Goal: Feedback & Contribution: Submit feedback/report problem

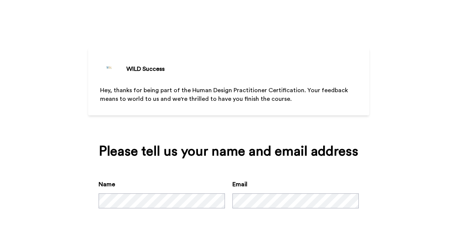
scroll to position [36, 0]
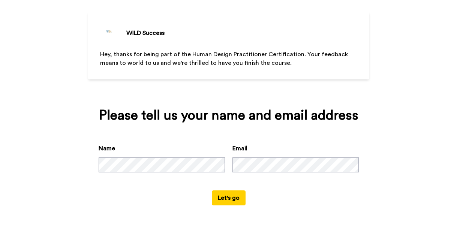
click at [235, 196] on button "Let's go" at bounding box center [229, 198] width 34 height 15
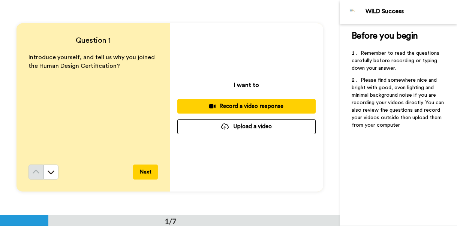
click at [232, 110] on div "Record a video response" at bounding box center [247, 106] width 126 height 8
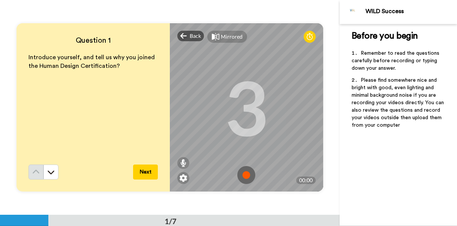
click at [251, 177] on img at bounding box center [247, 175] width 18 height 18
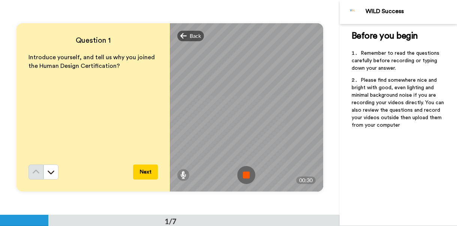
click at [249, 174] on img at bounding box center [247, 175] width 18 height 18
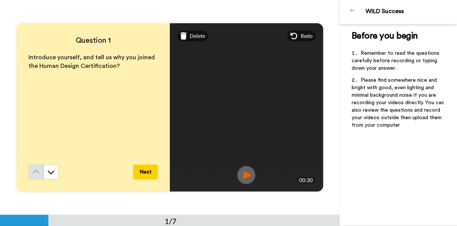
click at [249, 176] on img at bounding box center [247, 175] width 18 height 18
click at [193, 35] on span "Delete" at bounding box center [197, 36] width 15 height 8
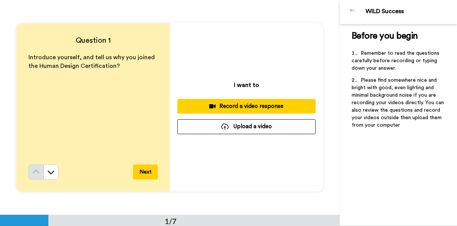
click at [230, 102] on div "Record a video response" at bounding box center [247, 106] width 126 height 8
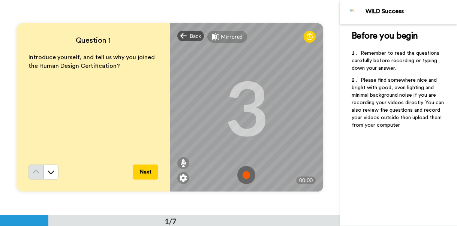
click at [251, 172] on img at bounding box center [247, 175] width 18 height 18
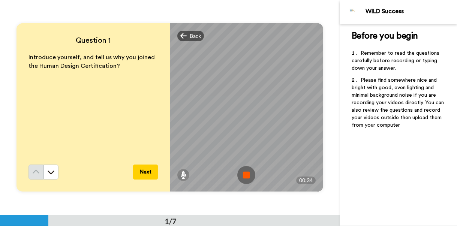
click at [251, 172] on img at bounding box center [247, 175] width 18 height 18
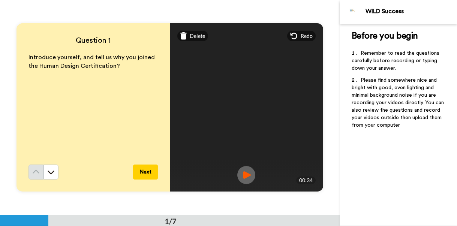
click at [251, 172] on img at bounding box center [247, 175] width 18 height 18
click at [143, 175] on button "Next" at bounding box center [145, 172] width 25 height 15
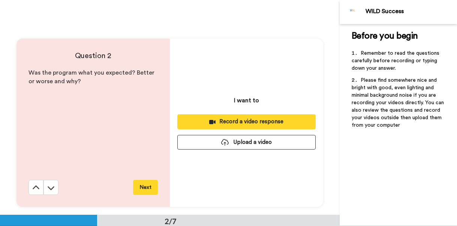
scroll to position [215, 0]
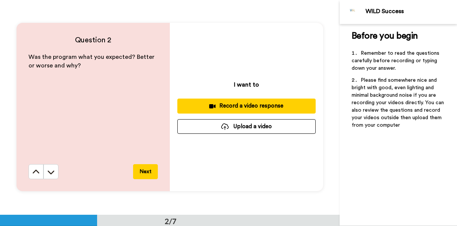
click at [249, 108] on div "Record a video response" at bounding box center [247, 106] width 126 height 8
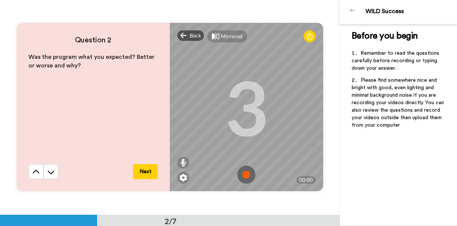
click at [247, 175] on img at bounding box center [247, 175] width 18 height 18
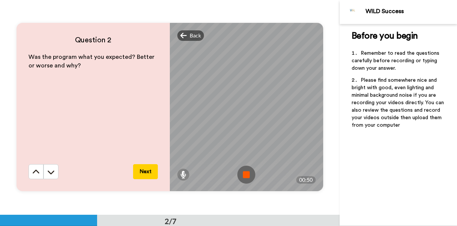
click at [247, 175] on img at bounding box center [247, 175] width 18 height 18
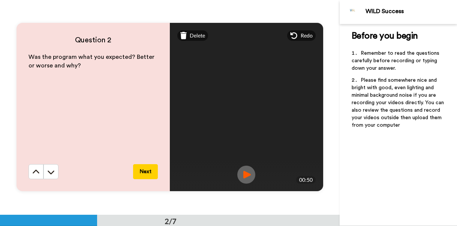
click at [247, 175] on img at bounding box center [247, 175] width 18 height 18
click at [142, 176] on button "Next" at bounding box center [145, 171] width 25 height 15
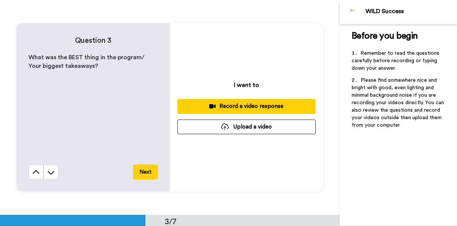
scroll to position [430, 0]
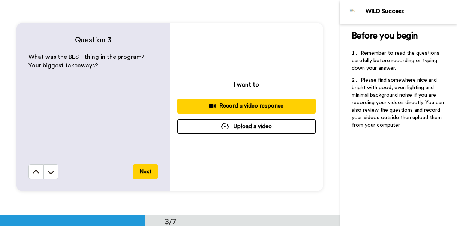
click at [241, 111] on button "Record a video response" at bounding box center [246, 106] width 138 height 15
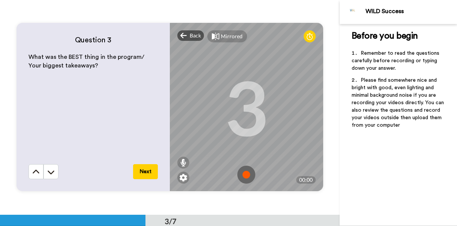
click at [250, 173] on img at bounding box center [247, 175] width 18 height 18
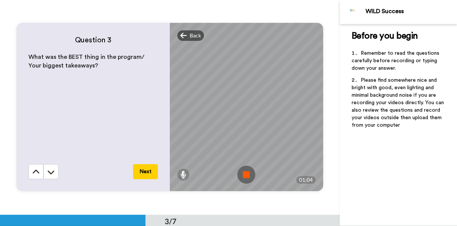
click at [250, 173] on img at bounding box center [247, 175] width 18 height 18
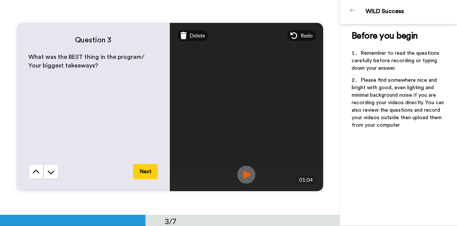
click at [250, 177] on img at bounding box center [247, 175] width 18 height 18
click at [197, 45] on video at bounding box center [247, 107] width 338 height 169
click at [197, 39] on div "Delete" at bounding box center [192, 35] width 31 height 11
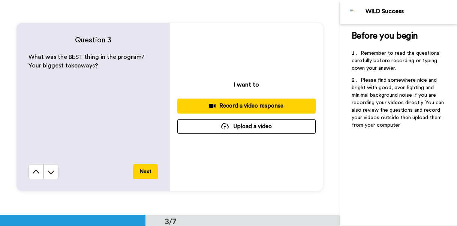
click at [242, 105] on div "Record a video response" at bounding box center [247, 106] width 126 height 8
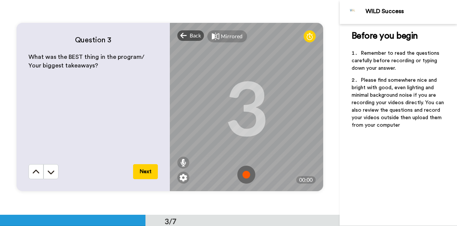
click at [251, 176] on img at bounding box center [247, 175] width 18 height 18
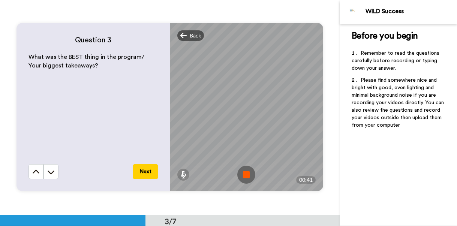
click at [251, 174] on img at bounding box center [247, 175] width 18 height 18
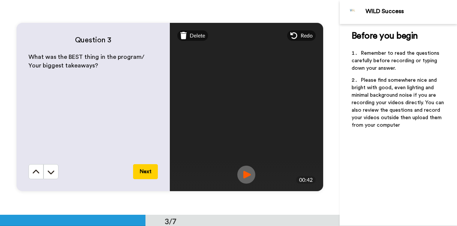
click at [247, 171] on img at bounding box center [247, 175] width 18 height 18
click at [144, 167] on button "Next" at bounding box center [145, 171] width 25 height 15
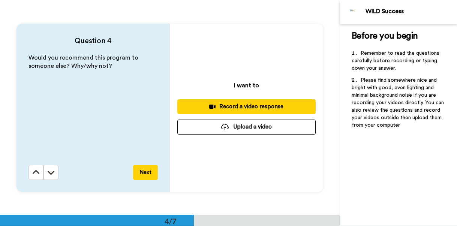
scroll to position [645, 0]
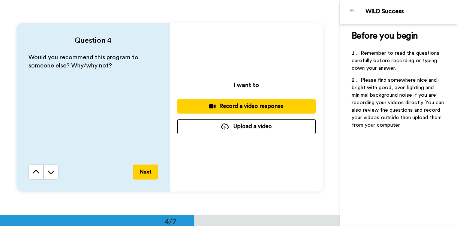
click at [221, 105] on div "Record a video response" at bounding box center [247, 106] width 126 height 8
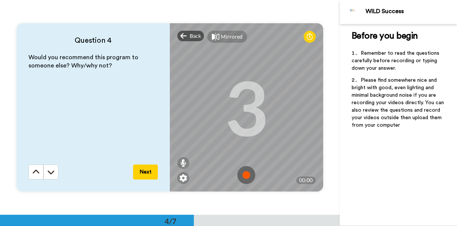
click at [244, 178] on img at bounding box center [247, 175] width 18 height 18
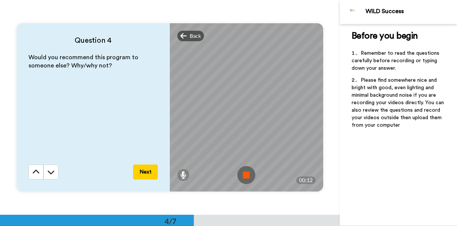
click at [248, 175] on img at bounding box center [247, 175] width 18 height 18
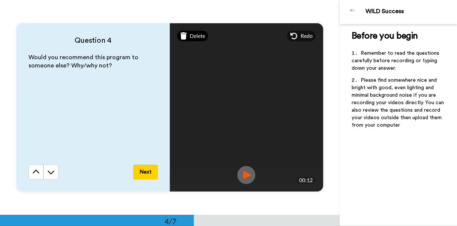
click at [197, 34] on span "Delete" at bounding box center [197, 36] width 15 height 8
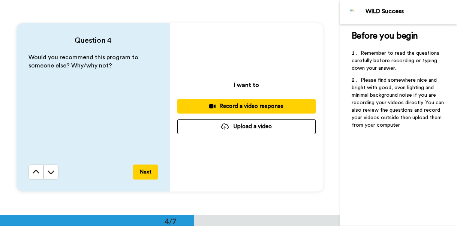
click at [249, 106] on div "Record a video response" at bounding box center [247, 106] width 126 height 8
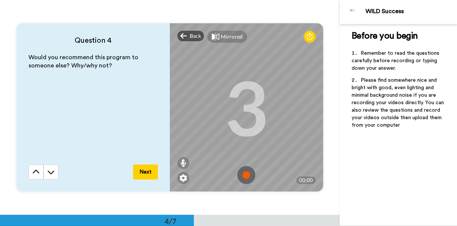
click at [247, 174] on img at bounding box center [247, 175] width 18 height 18
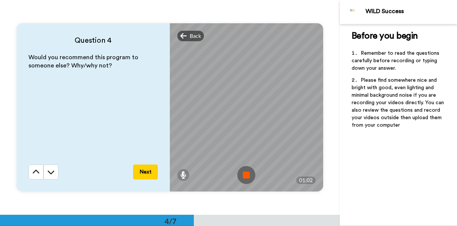
click at [247, 174] on img at bounding box center [247, 175] width 18 height 18
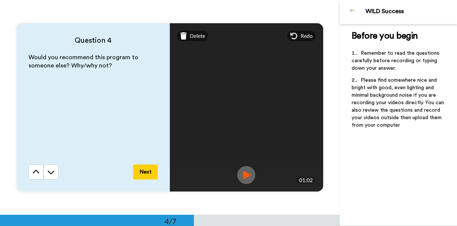
click at [248, 174] on img at bounding box center [247, 175] width 18 height 18
click at [147, 173] on button "Next" at bounding box center [145, 172] width 25 height 15
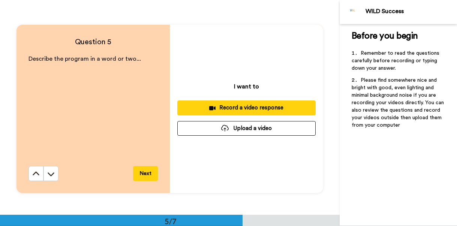
scroll to position [860, 0]
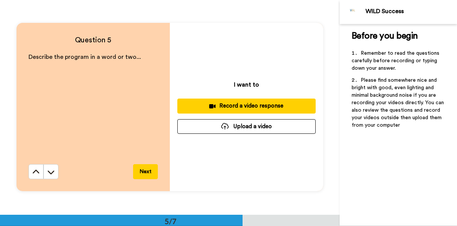
click at [239, 108] on div "Record a video response" at bounding box center [247, 106] width 126 height 8
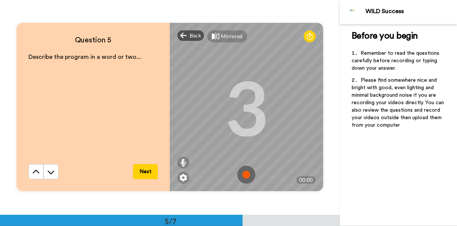
click at [250, 174] on img at bounding box center [247, 175] width 18 height 18
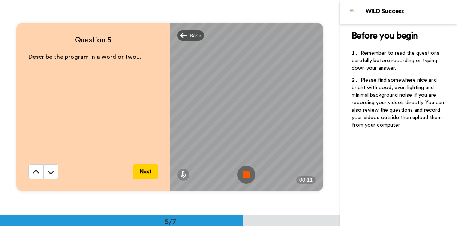
click at [250, 174] on img at bounding box center [247, 175] width 18 height 18
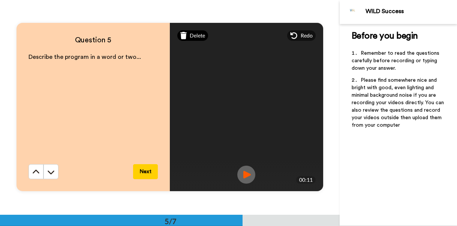
click at [202, 38] on span "Delete" at bounding box center [197, 36] width 15 height 8
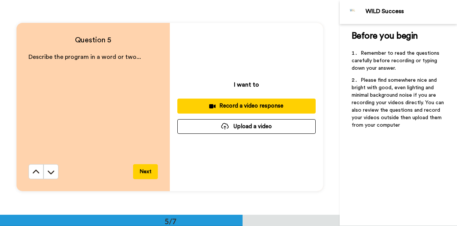
click at [230, 103] on div "Record a video response" at bounding box center [247, 106] width 126 height 8
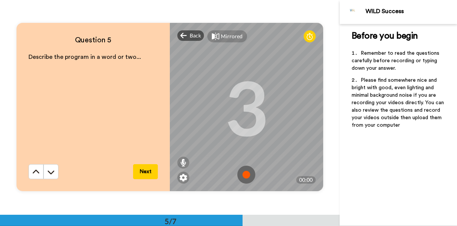
click at [251, 122] on div "3" at bounding box center [247, 107] width 44 height 56
click at [246, 175] on img at bounding box center [247, 175] width 18 height 18
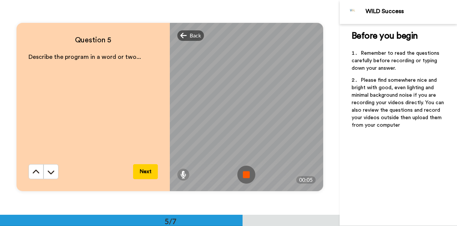
click at [246, 177] on img at bounding box center [247, 175] width 18 height 18
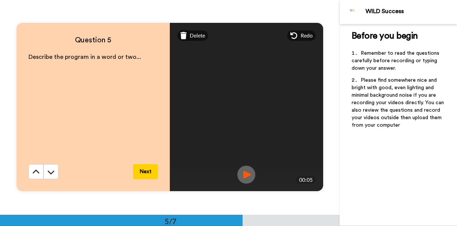
click at [244, 165] on video at bounding box center [247, 107] width 338 height 169
click at [247, 174] on img at bounding box center [247, 175] width 18 height 18
click at [145, 172] on button "Next" at bounding box center [145, 171] width 25 height 15
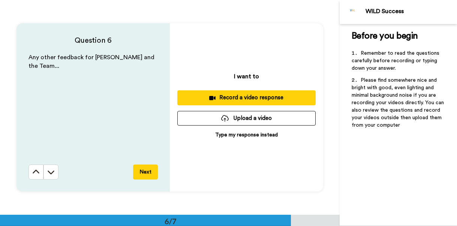
scroll to position [1075, 0]
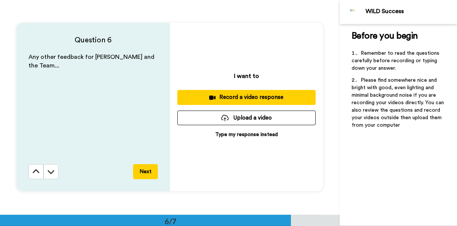
click at [212, 101] on div "Record a video response" at bounding box center [247, 97] width 126 height 8
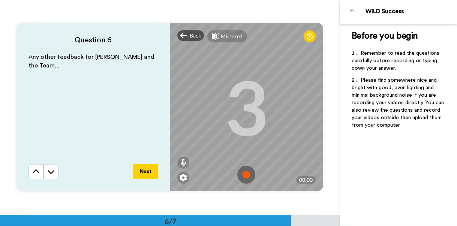
click at [247, 175] on img at bounding box center [247, 175] width 18 height 18
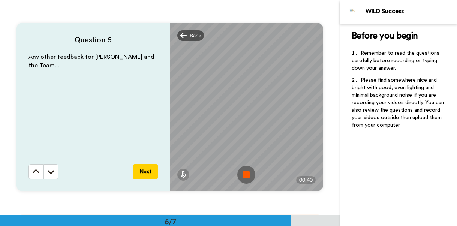
click at [247, 175] on img at bounding box center [247, 175] width 18 height 18
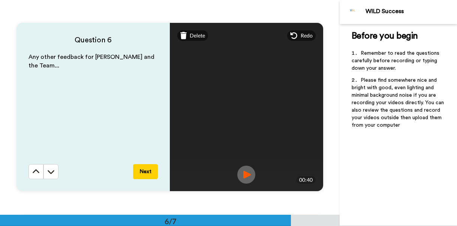
click at [248, 170] on img at bounding box center [247, 175] width 18 height 18
click at [152, 172] on button "Next" at bounding box center [145, 171] width 25 height 15
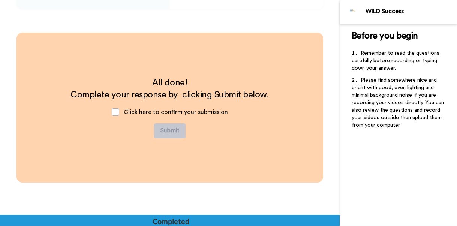
scroll to position [1257, 0]
click at [145, 114] on span "Click here to confirm your submission" at bounding box center [176, 112] width 104 height 6
click at [118, 111] on span at bounding box center [116, 112] width 8 height 8
click at [173, 124] on button "Submit" at bounding box center [170, 130] width 32 height 15
